Goal: Information Seeking & Learning: Learn about a topic

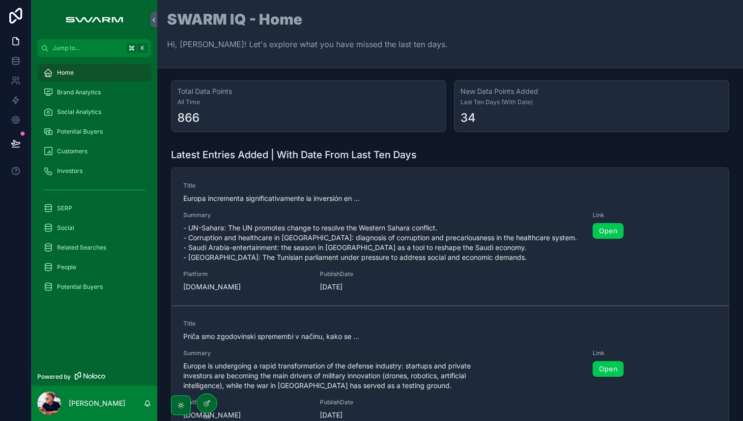
click at [62, 76] on span "Home" at bounding box center [65, 73] width 17 height 8
click at [78, 90] on span "Brand Analytics" at bounding box center [79, 92] width 44 height 8
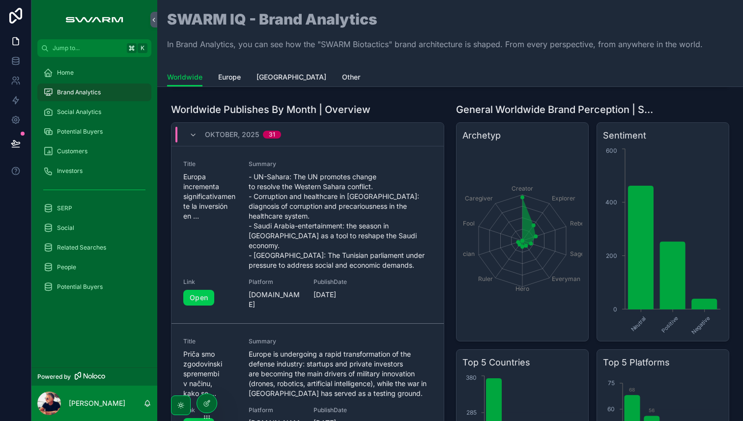
click at [188, 132] on div "Oktober, 2025 31" at bounding box center [234, 135] width 115 height 16
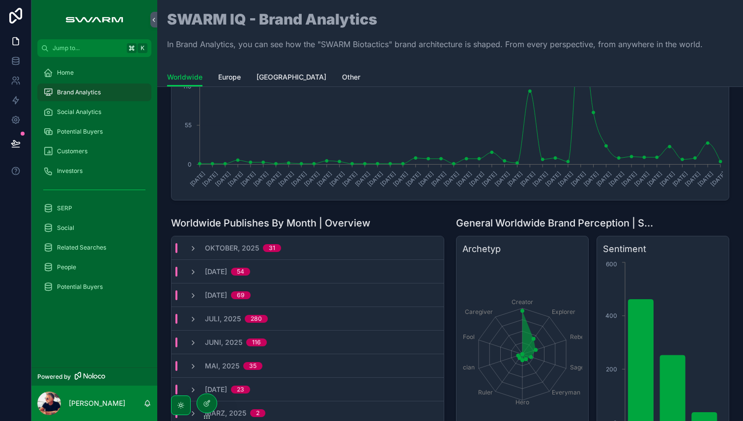
scroll to position [134, 0]
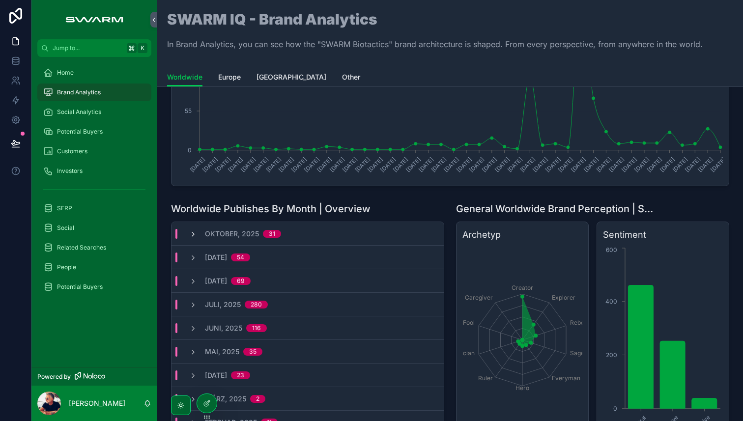
click at [194, 233] on icon "scrollable content" at bounding box center [193, 234] width 8 height 8
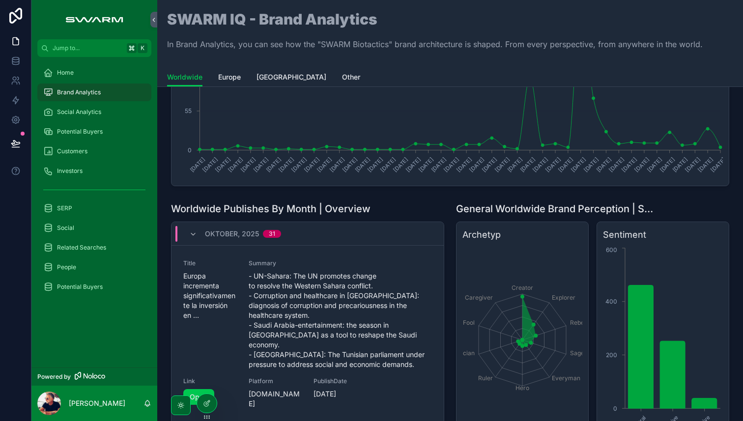
click at [63, 228] on span "Social" at bounding box center [65, 228] width 17 height 8
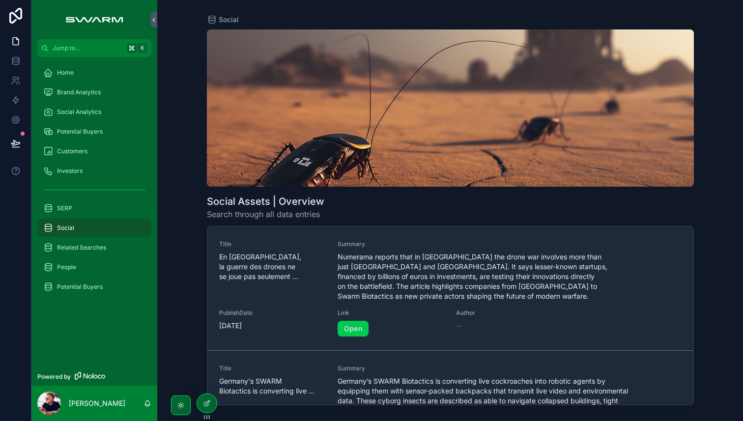
click at [79, 90] on span "Brand Analytics" at bounding box center [79, 92] width 44 height 8
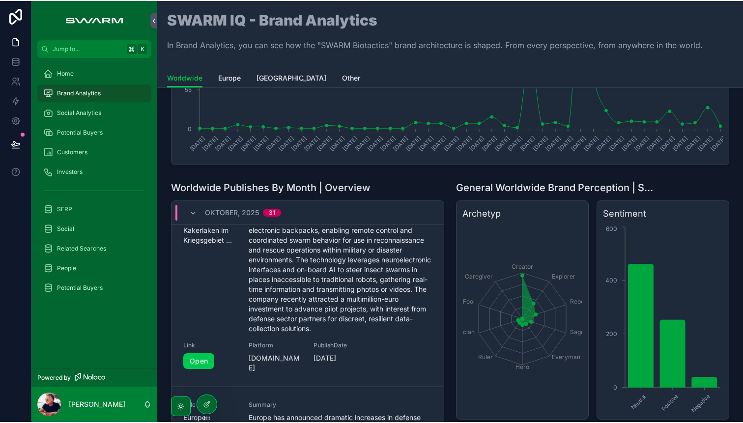
scroll to position [1174, 0]
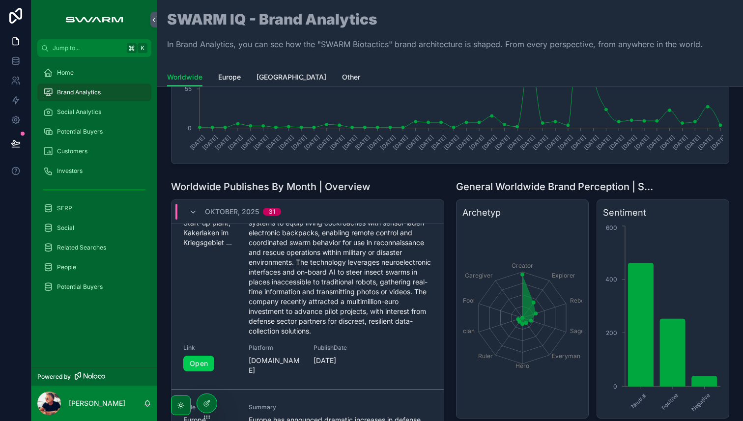
click at [202, 356] on link "Open" at bounding box center [198, 364] width 31 height 16
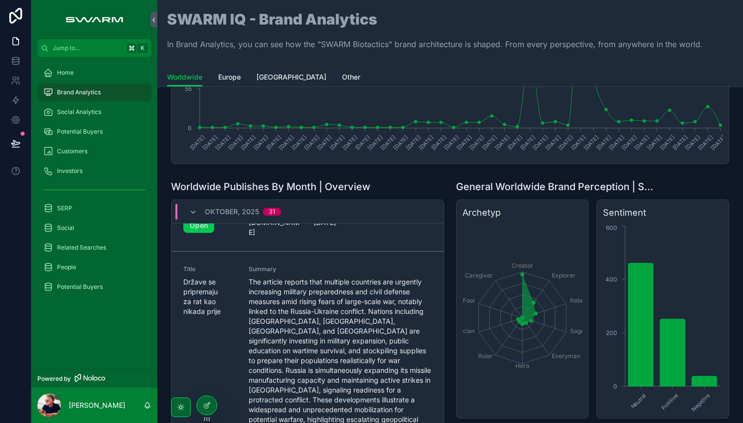
scroll to position [3773, 0]
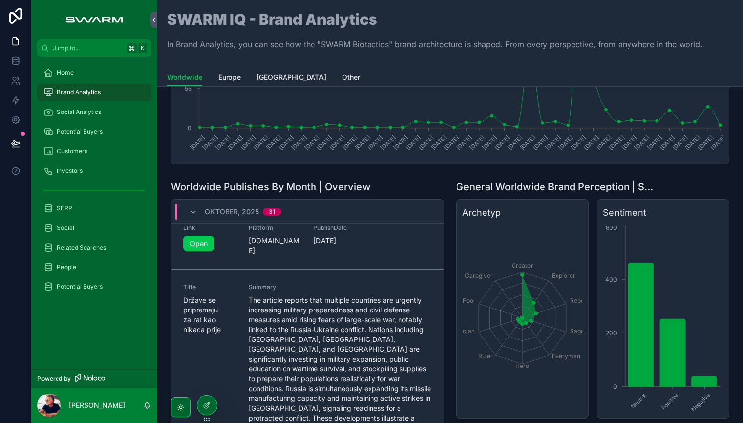
scroll to position [3743, 0]
click at [88, 113] on span "Social Analytics" at bounding box center [79, 112] width 44 height 8
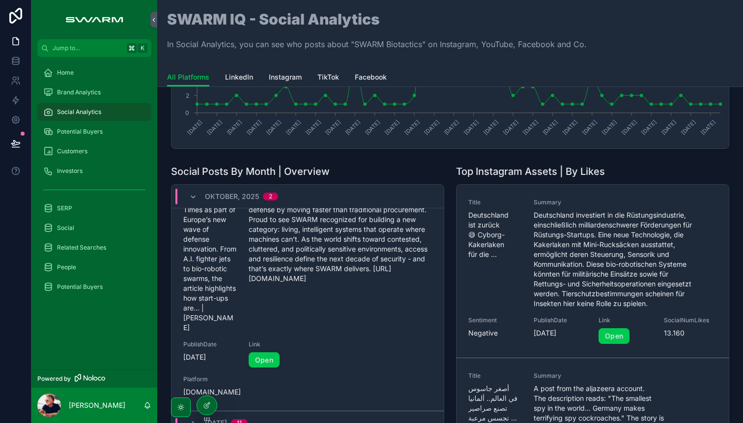
scroll to position [375, 0]
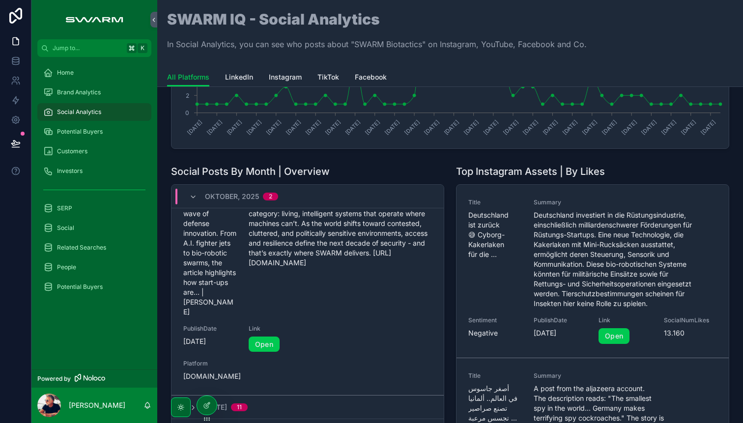
click at [259, 337] on link "Open" at bounding box center [264, 345] width 31 height 16
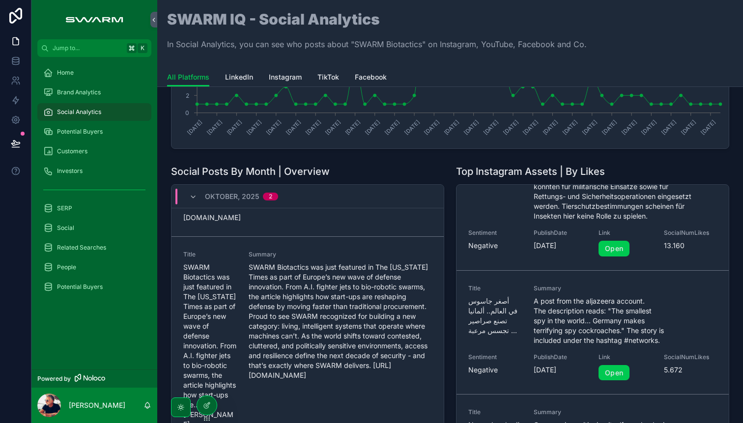
scroll to position [95, 0]
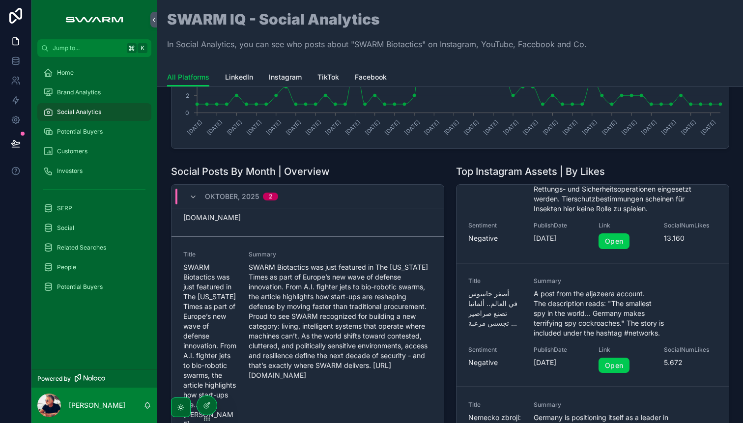
click at [620, 365] on link "Open" at bounding box center [613, 366] width 31 height 16
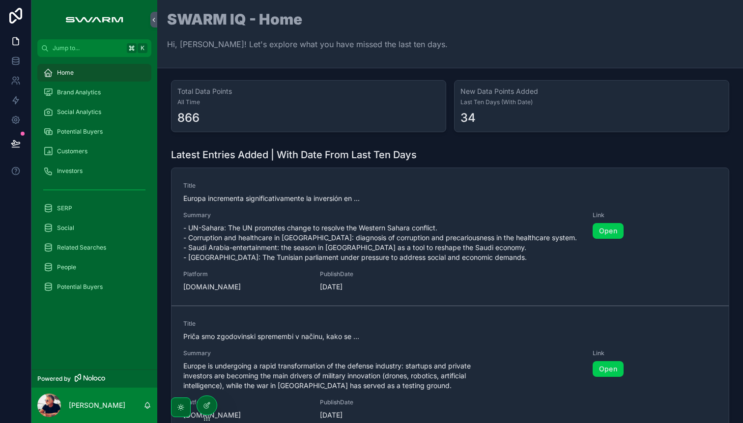
click at [78, 113] on span "Social Analytics" at bounding box center [79, 112] width 44 height 8
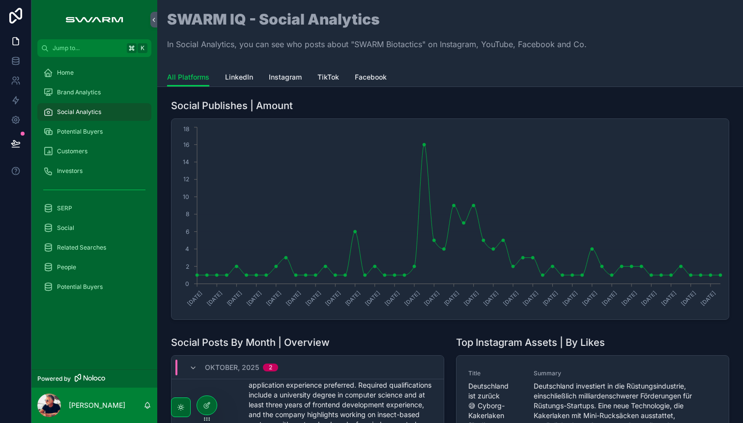
drag, startPoint x: 234, startPoint y: 72, endPoint x: 250, endPoint y: 76, distance: 15.6
click at [235, 72] on span "LinkedIn" at bounding box center [239, 77] width 28 height 10
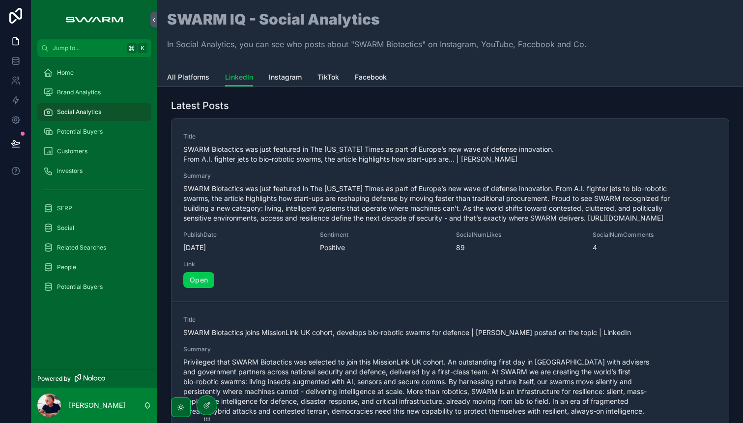
click at [291, 78] on span "Instagram" at bounding box center [285, 77] width 33 height 10
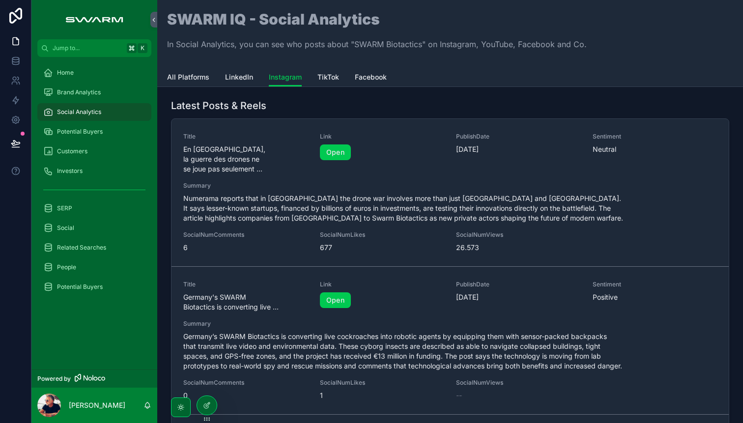
click at [65, 208] on span "SERP" at bounding box center [64, 208] width 15 height 8
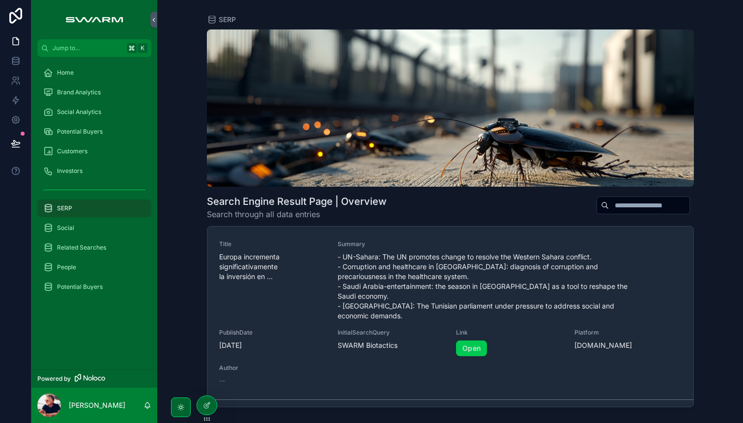
click at [634, 203] on input "scrollable content" at bounding box center [649, 205] width 81 height 14
type input "**********"
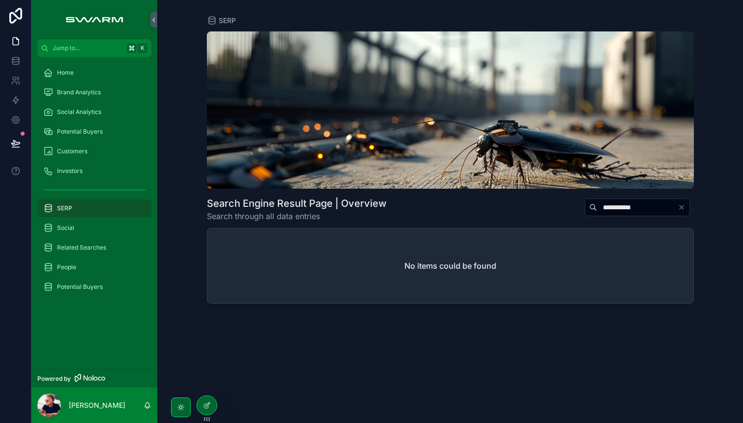
click at [626, 211] on input "**********" at bounding box center [637, 207] width 81 height 14
click at [626, 210] on input "**********" at bounding box center [637, 207] width 81 height 14
drag, startPoint x: 641, startPoint y: 209, endPoint x: 570, endPoint y: 203, distance: 71.0
click at [577, 203] on div "**********" at bounding box center [635, 207] width 117 height 19
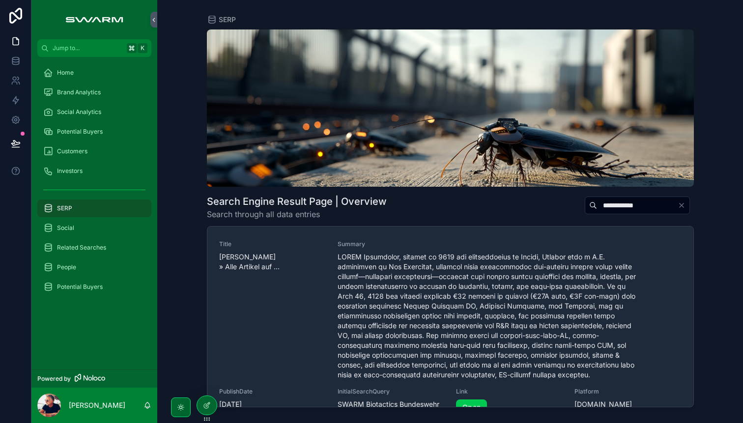
type input "**********"
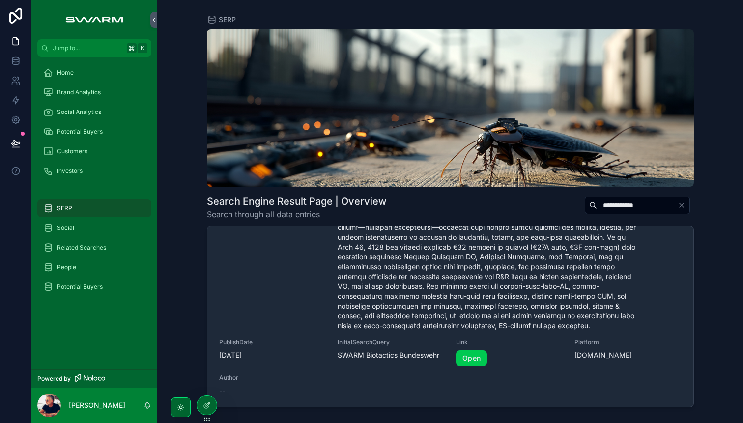
scroll to position [51, 0]
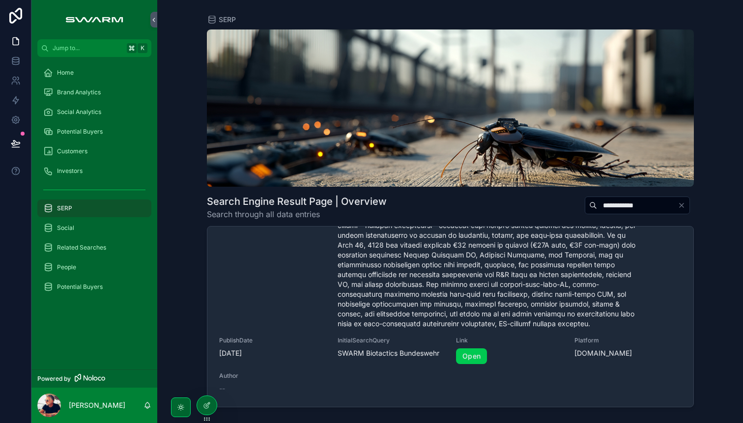
click at [473, 355] on link "Open" at bounding box center [471, 356] width 31 height 16
click at [72, 228] on span "Social" at bounding box center [65, 228] width 17 height 8
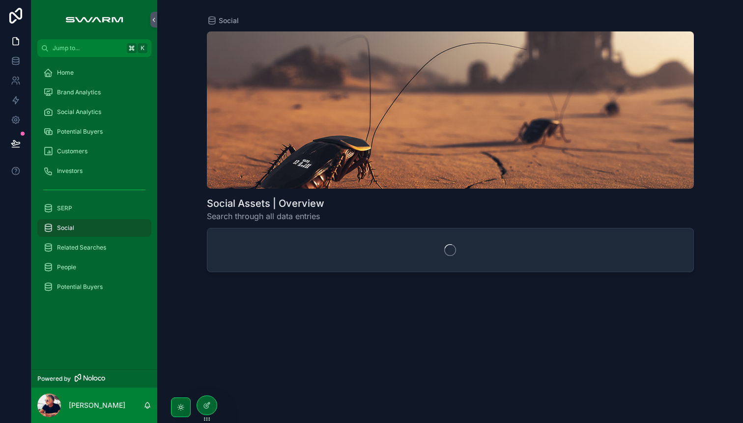
click at [81, 130] on span "Potential Buyers" at bounding box center [80, 132] width 46 height 8
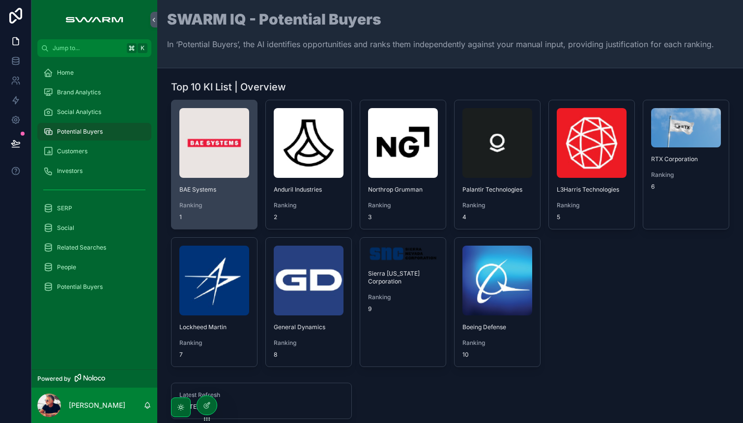
click at [215, 155] on img "scrollable content" at bounding box center [214, 143] width 70 height 70
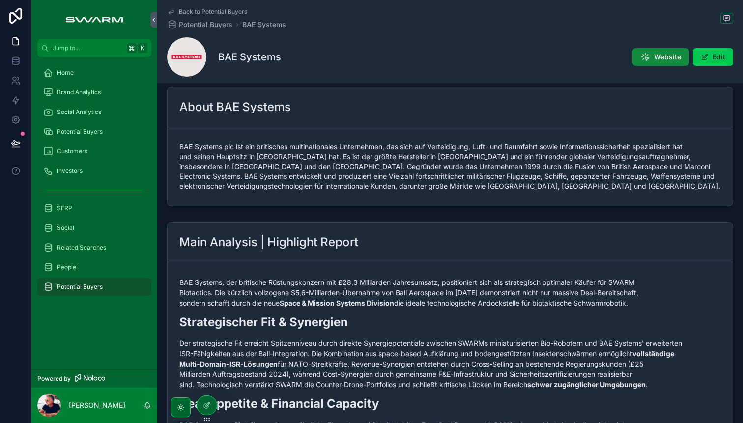
scroll to position [7, 0]
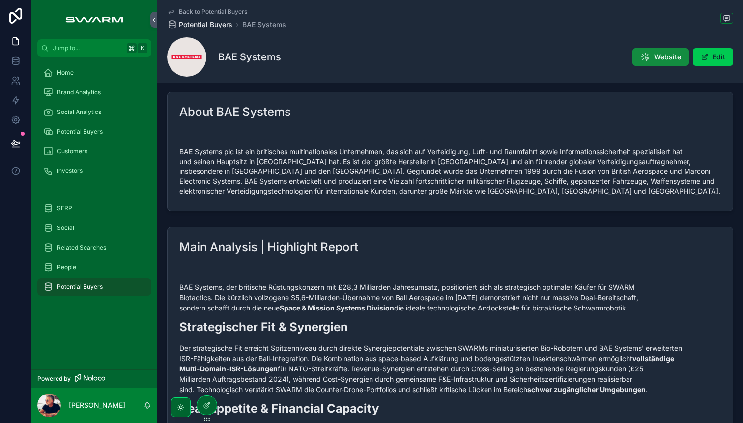
click at [214, 24] on span "Potential Buyers" at bounding box center [206, 25] width 54 height 10
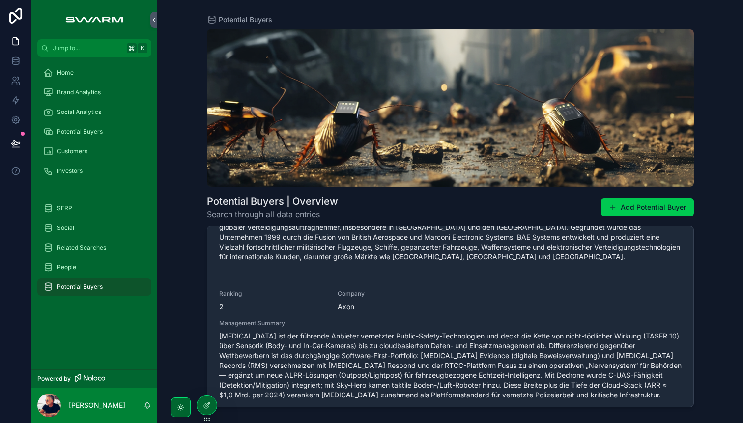
scroll to position [240, 0]
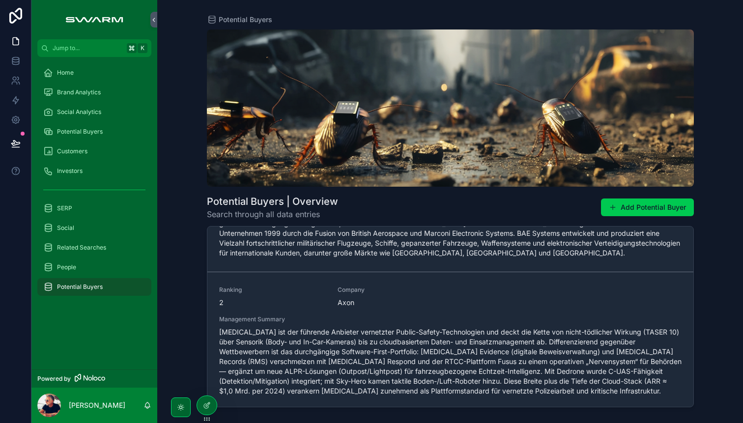
click at [85, 133] on span "Potential Buyers" at bounding box center [80, 132] width 46 height 8
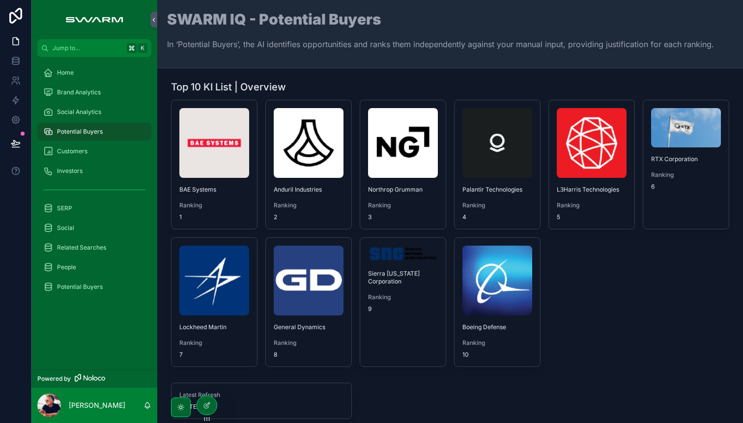
click at [74, 152] on span "Customers" at bounding box center [72, 151] width 30 height 8
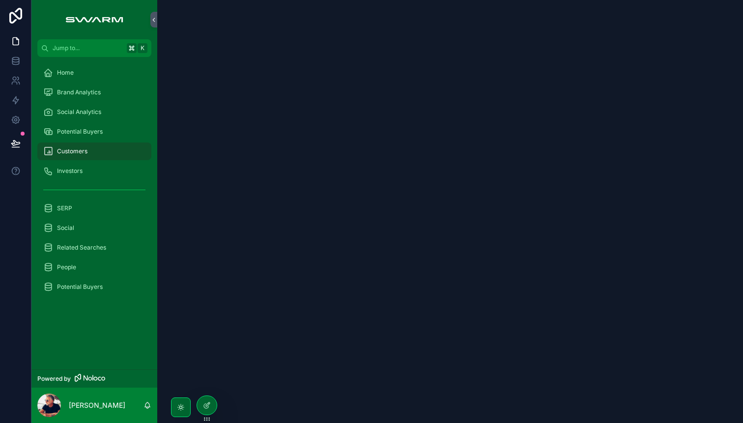
click at [75, 171] on span "Investors" at bounding box center [70, 171] width 26 height 8
click at [73, 133] on span "Potential Buyers" at bounding box center [80, 132] width 46 height 8
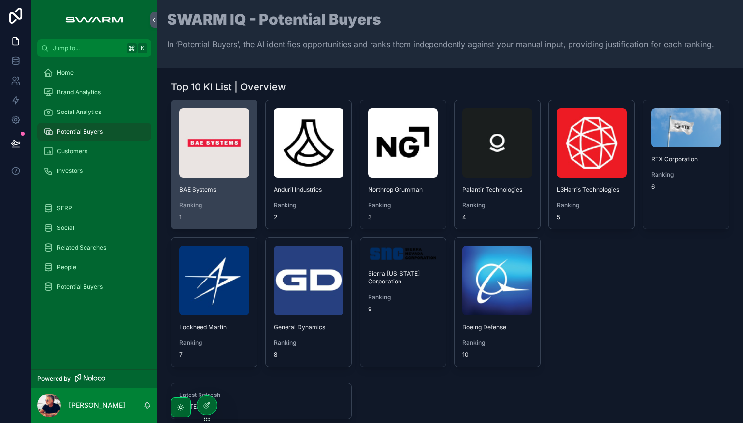
click at [228, 158] on img "scrollable content" at bounding box center [214, 143] width 70 height 70
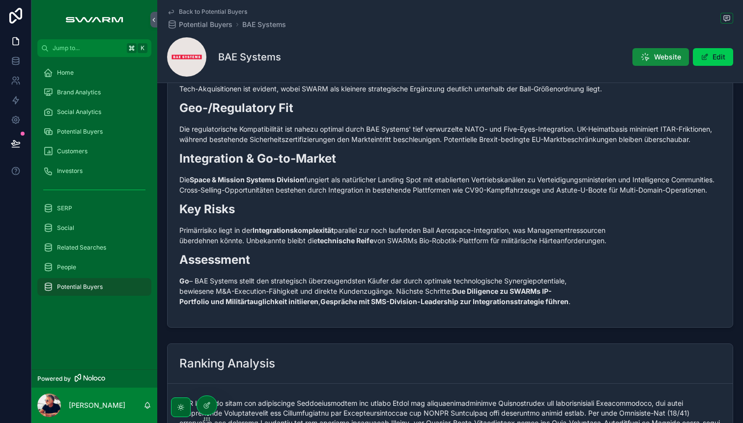
scroll to position [351, 0]
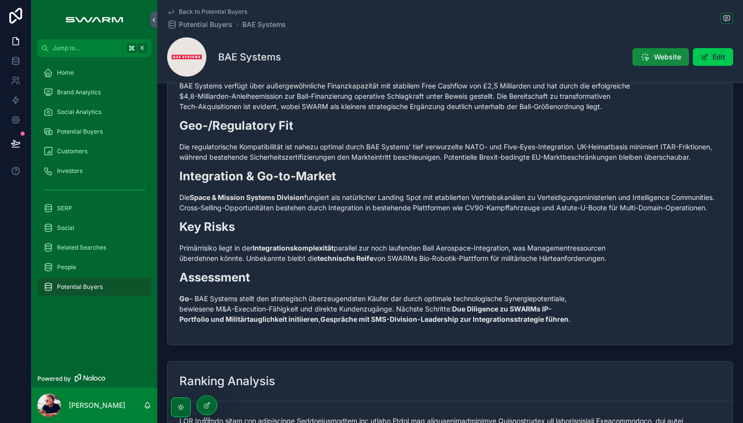
click at [71, 269] on span "People" at bounding box center [66, 267] width 19 height 8
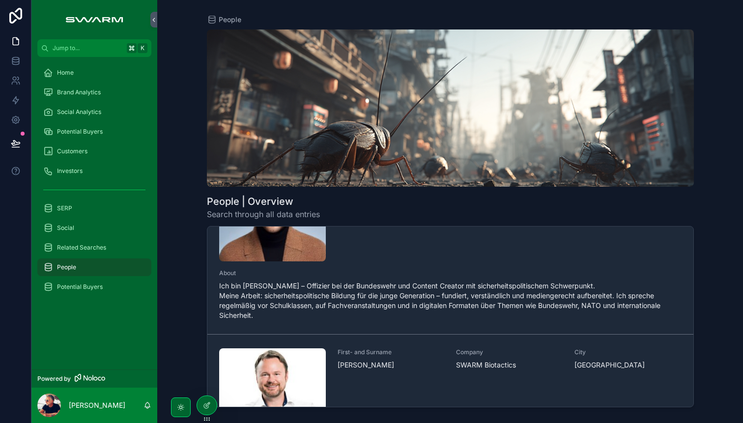
scroll to position [83, 0]
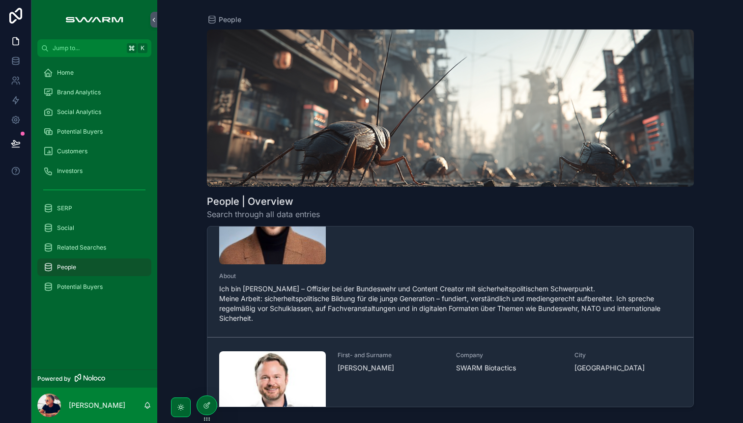
click at [274, 390] on img "scrollable content" at bounding box center [272, 404] width 107 height 107
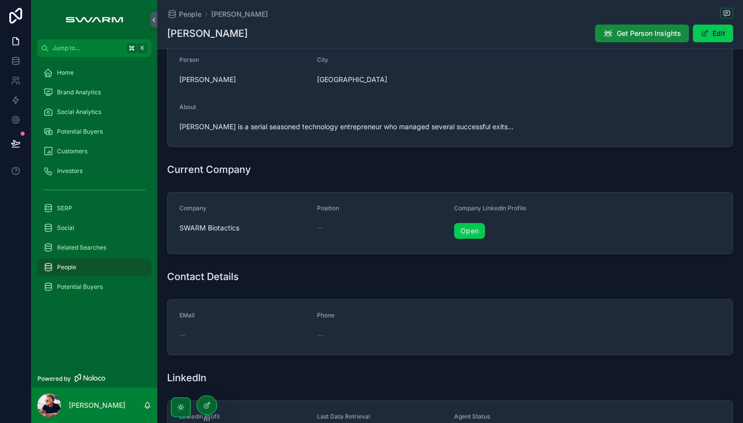
scroll to position [190, 0]
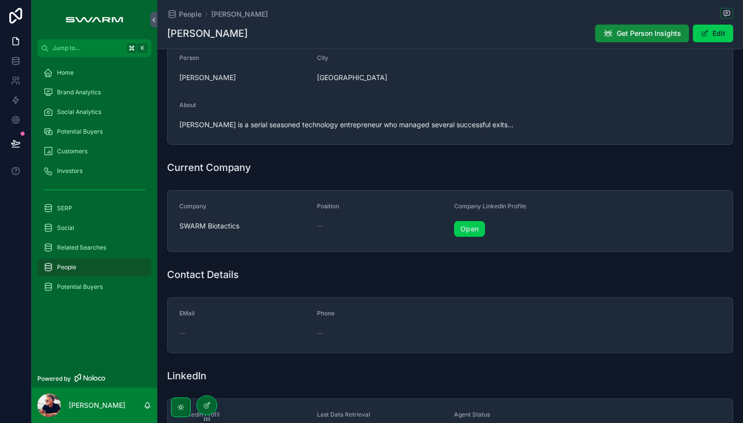
click at [477, 228] on link "Open" at bounding box center [469, 229] width 31 height 16
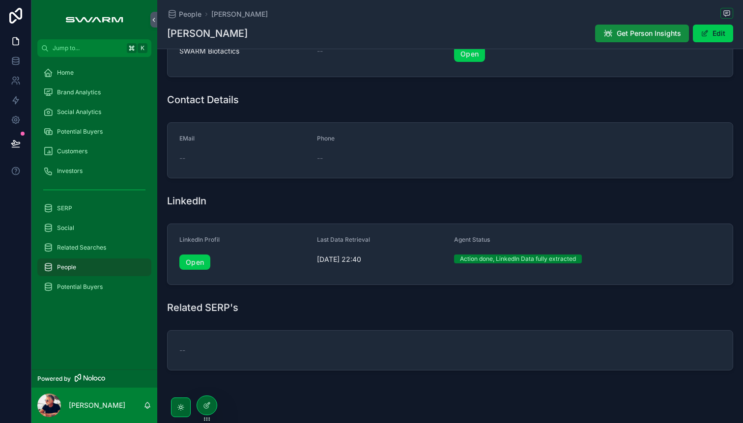
scroll to position [379, 0]
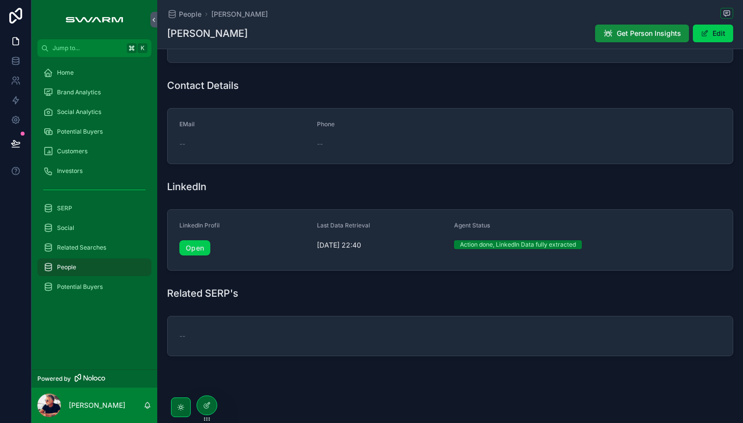
click at [197, 252] on link "Open" at bounding box center [194, 248] width 31 height 16
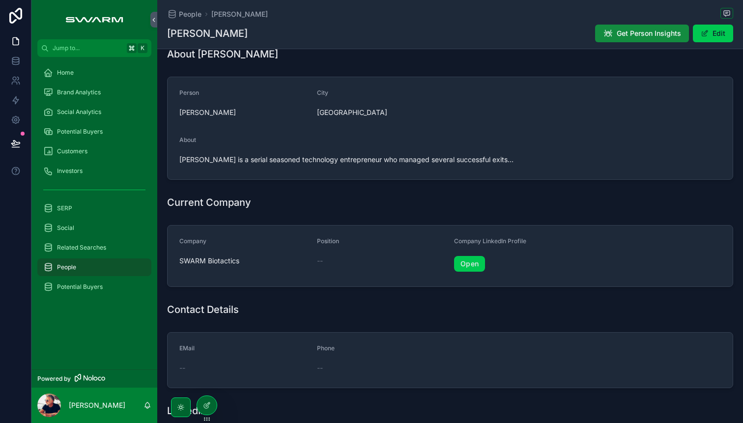
scroll to position [152, 0]
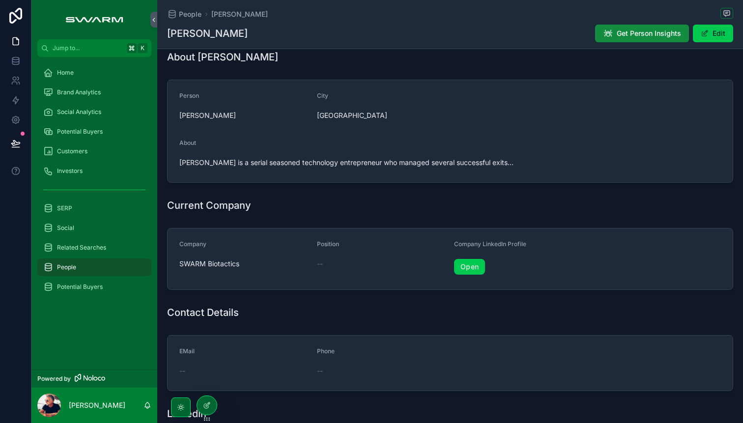
click at [93, 284] on span "Potential Buyers" at bounding box center [80, 287] width 46 height 8
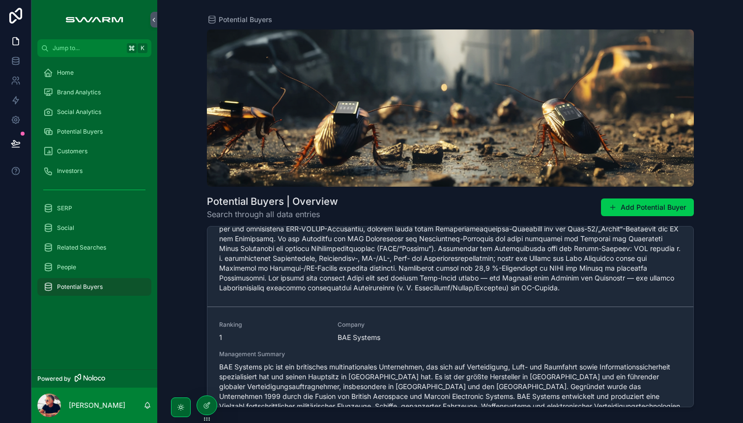
scroll to position [73, 0]
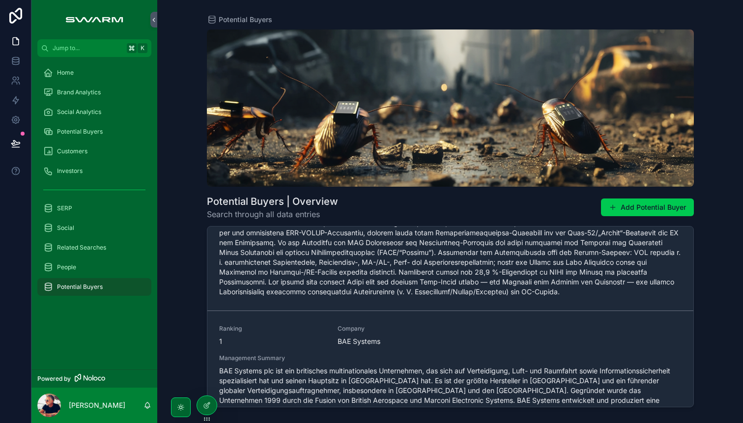
click at [73, 74] on span "Home" at bounding box center [65, 73] width 17 height 8
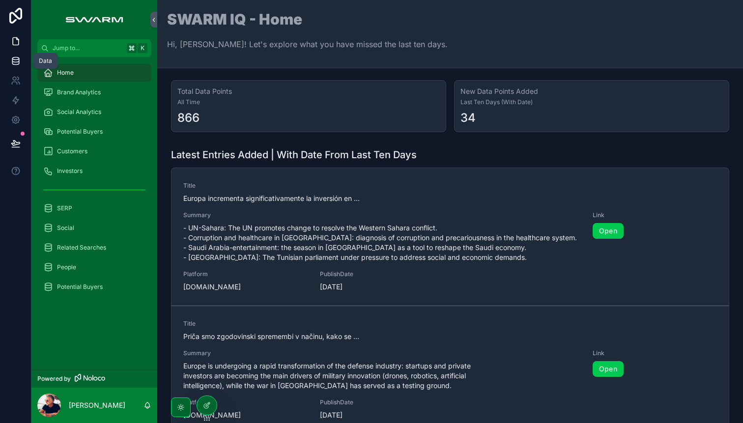
click at [16, 63] on icon at bounding box center [16, 61] width 10 height 10
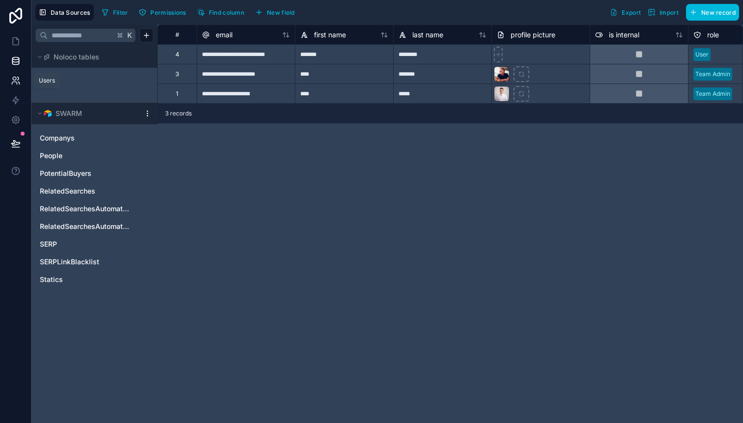
click at [14, 82] on icon at bounding box center [14, 83] width 5 height 2
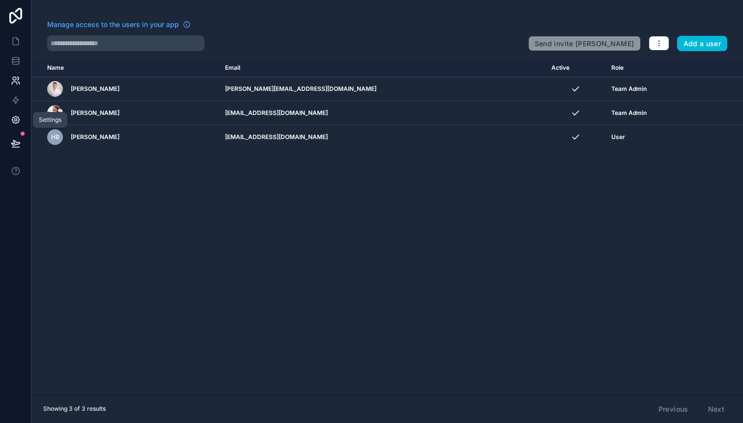
click at [16, 121] on icon at bounding box center [15, 120] width 2 height 2
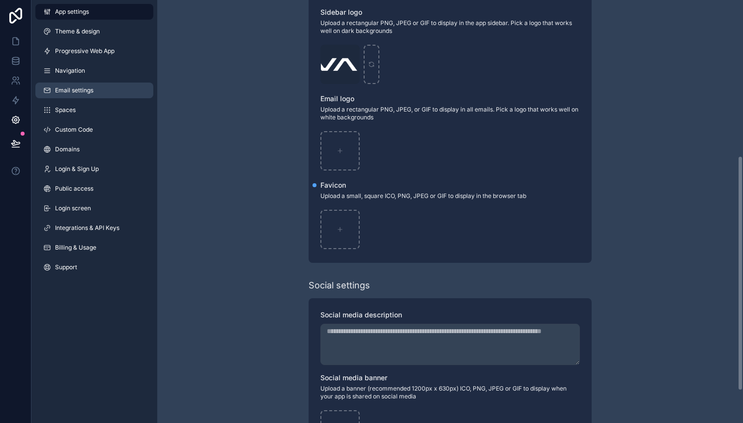
scroll to position [280, 0]
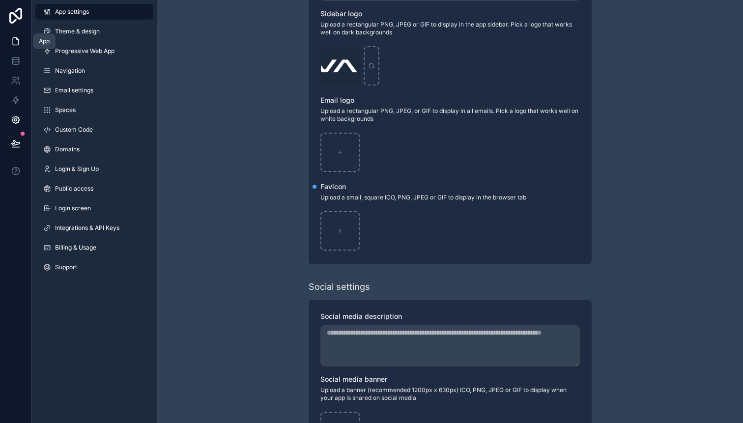
click at [16, 42] on icon at bounding box center [16, 41] width 10 height 10
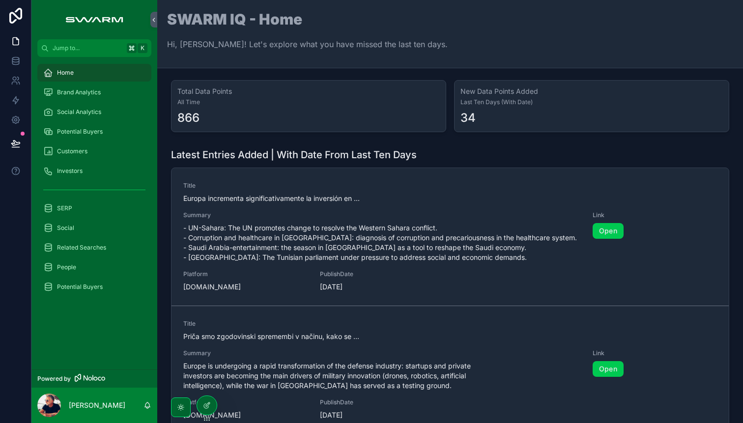
click at [82, 98] on div "Brand Analytics" at bounding box center [94, 93] width 102 height 16
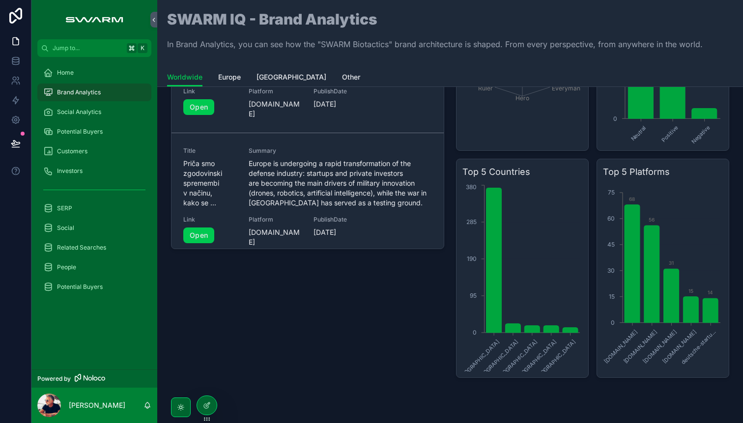
scroll to position [461, 0]
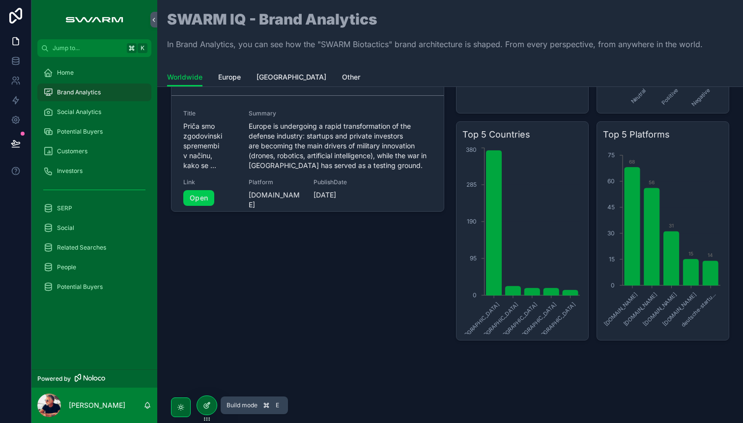
click at [211, 407] on div at bounding box center [207, 405] width 20 height 19
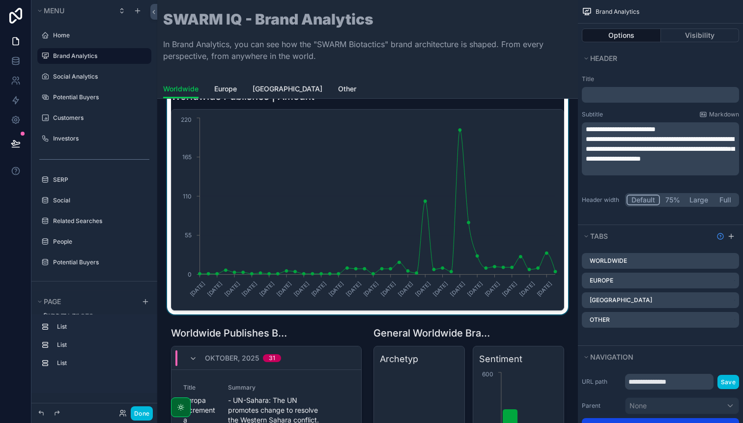
scroll to position [0, 0]
